Goal: Task Accomplishment & Management: Use online tool/utility

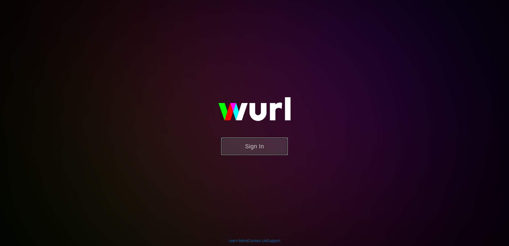
click at [258, 144] on button "Sign In" at bounding box center [254, 146] width 67 height 17
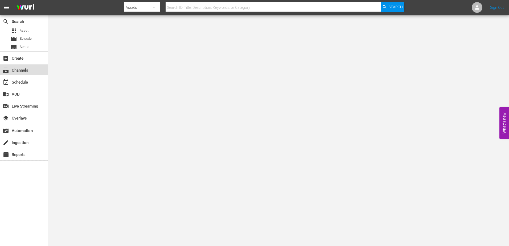
click at [26, 70] on div "subscriptions Channels" at bounding box center [15, 69] width 30 height 5
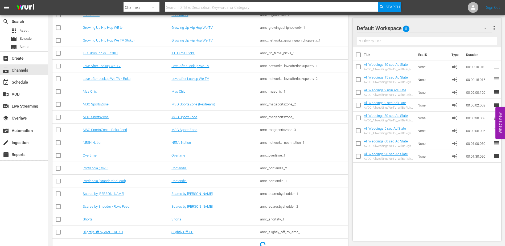
scroll to position [399, 0]
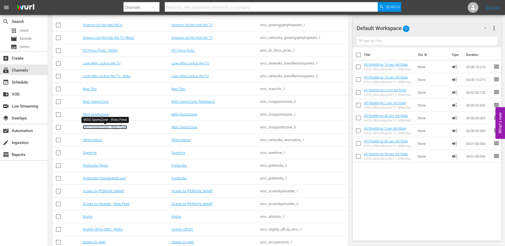
click at [117, 127] on link "MSG SportsZone - Roku Feed" at bounding box center [105, 127] width 44 height 4
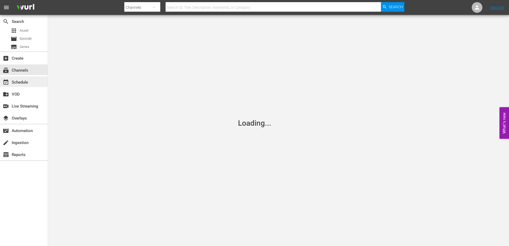
click at [17, 84] on div "event_available Schedule" at bounding box center [15, 81] width 30 height 5
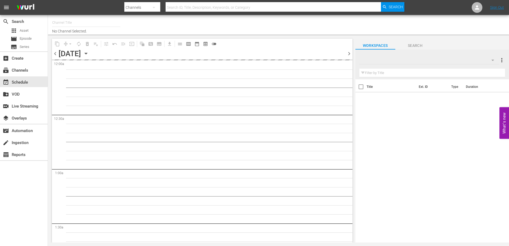
type input "MSG SportsZone - Roku Feed (1582)"
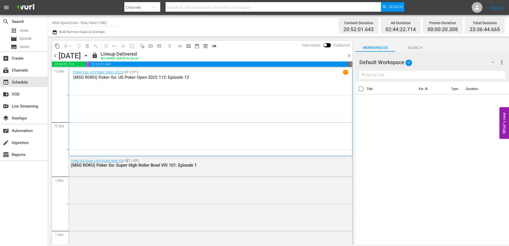
click at [87, 56] on icon "button" at bounding box center [86, 55] width 2 height 1
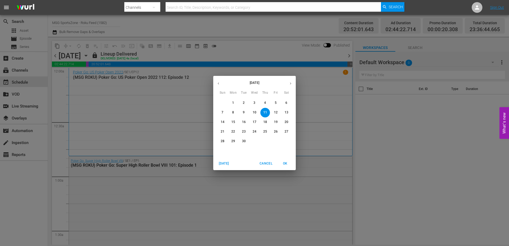
click at [242, 140] on span "30" at bounding box center [244, 141] width 10 height 5
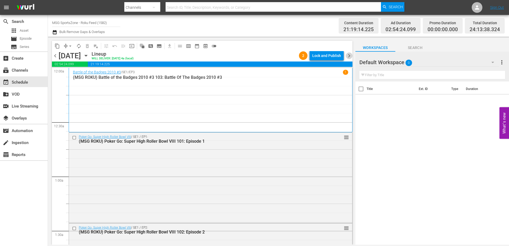
click at [352, 56] on span "chevron_right" at bounding box center [349, 55] width 7 height 7
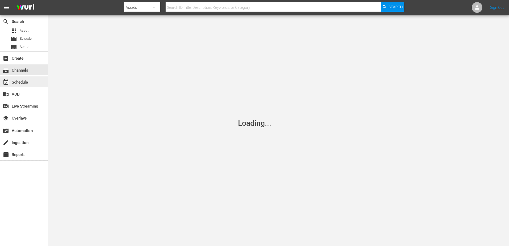
click at [30, 83] on div "event_available Schedule" at bounding box center [24, 81] width 48 height 11
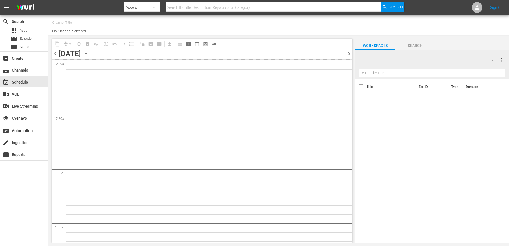
type input "MSG SportsZone (1386)"
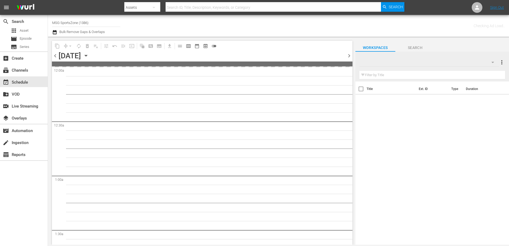
click at [89, 53] on icon "button" at bounding box center [86, 56] width 6 height 6
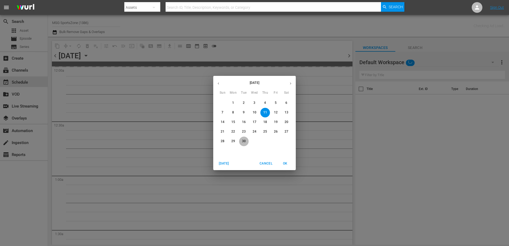
click at [242, 140] on span "30" at bounding box center [244, 141] width 10 height 5
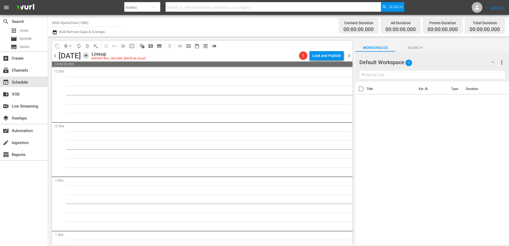
click at [89, 57] on icon "button" at bounding box center [86, 56] width 6 height 6
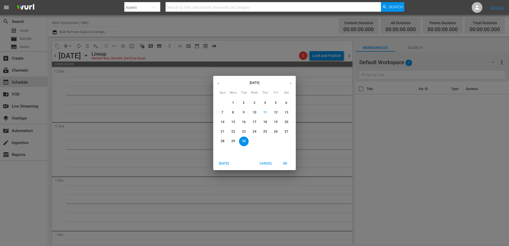
click at [223, 131] on p "21" at bounding box center [223, 131] width 4 height 5
